Goal: Entertainment & Leisure: Browse casually

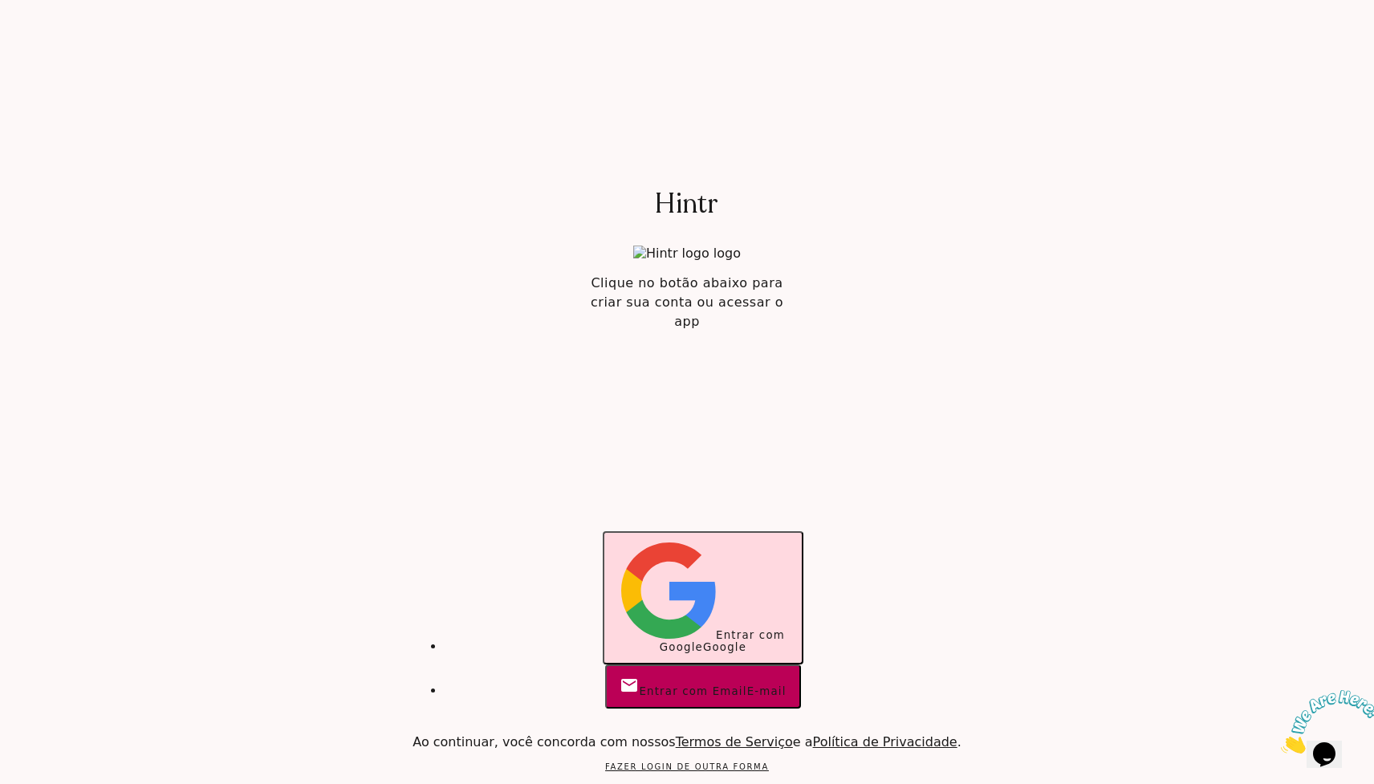
click at [729, 635] on span "Entrar com Google" at bounding box center [722, 641] width 125 height 24
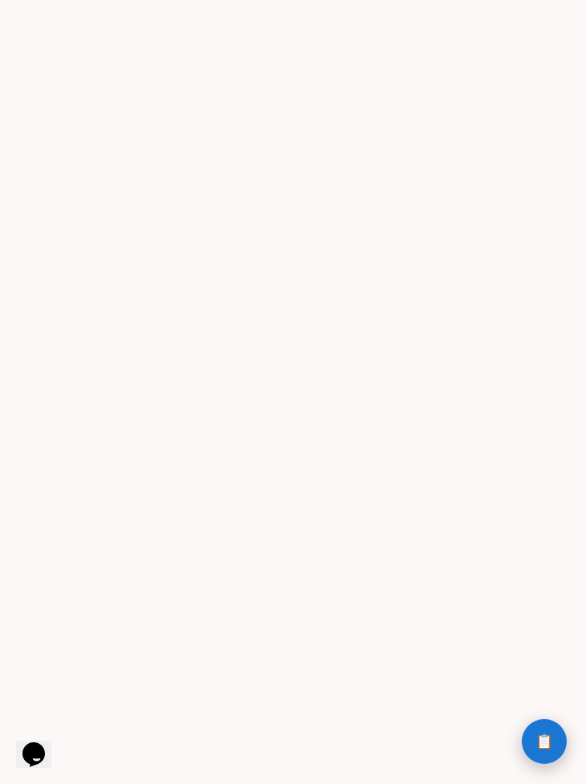
click at [522, 740] on button "📋 History" at bounding box center [544, 741] width 45 height 45
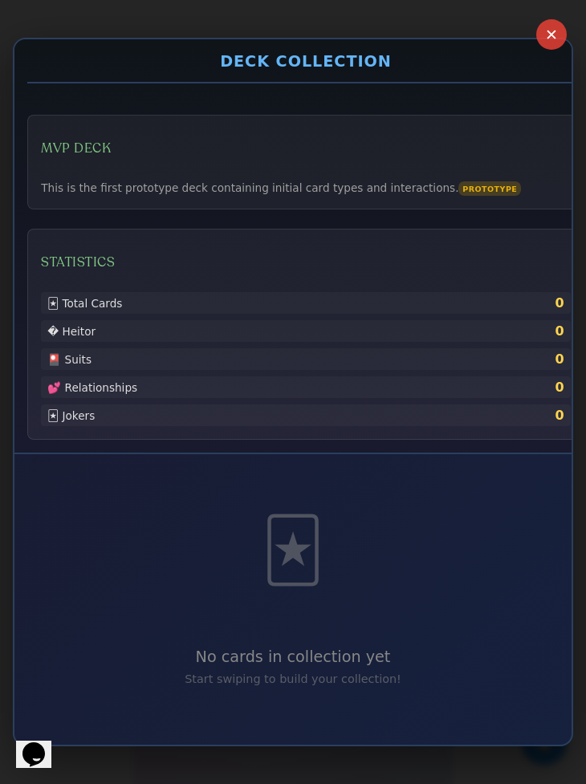
scroll to position [69, 0]
click at [550, 31] on button "✕" at bounding box center [551, 35] width 34 height 34
